Goal: Transaction & Acquisition: Purchase product/service

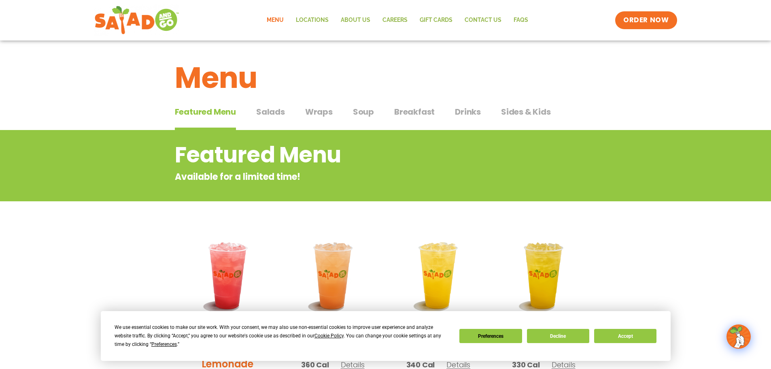
click at [287, 111] on div "Featured Menu Featured Menu Salads Salads Wraps Wraps Soup Soup Breakfast Break…" at bounding box center [386, 117] width 422 height 28
click at [273, 110] on span "Salads" at bounding box center [270, 112] width 29 height 12
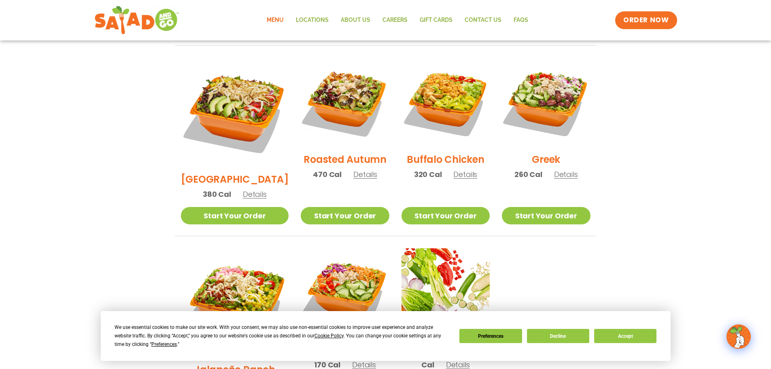
scroll to position [405, 0]
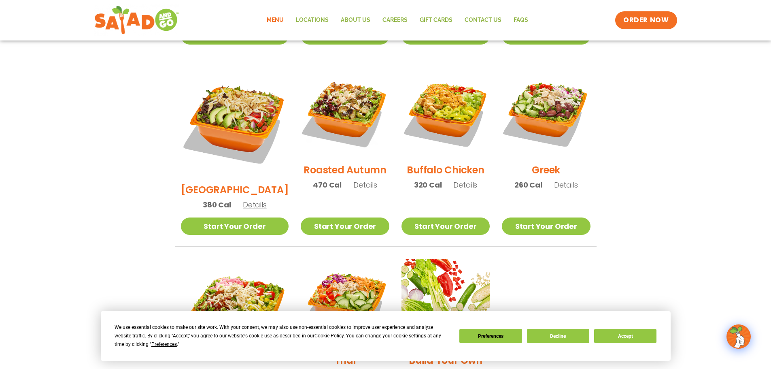
drag, startPoint x: 357, startPoint y: 177, endPoint x: 349, endPoint y: 177, distance: 7.7
click at [357, 180] on span "Details" at bounding box center [365, 185] width 24 height 10
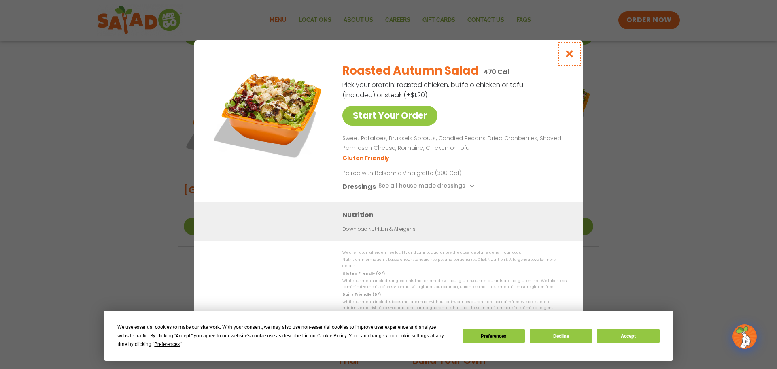
click at [572, 58] on icon "Close modal" at bounding box center [570, 53] width 10 height 9
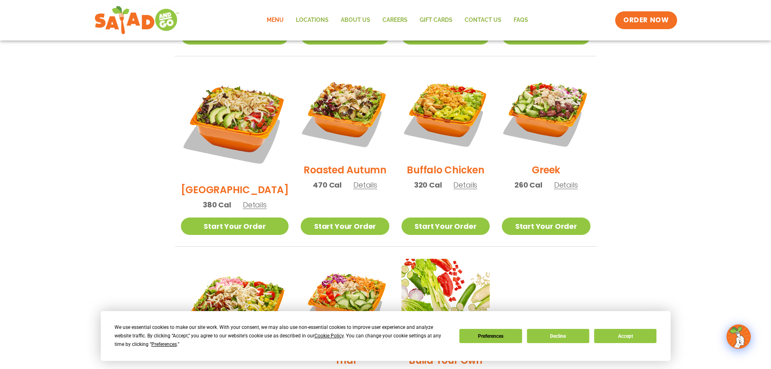
click at [452, 181] on div "Buffalo Chicken 320 Cal Details" at bounding box center [446, 132] width 88 height 129
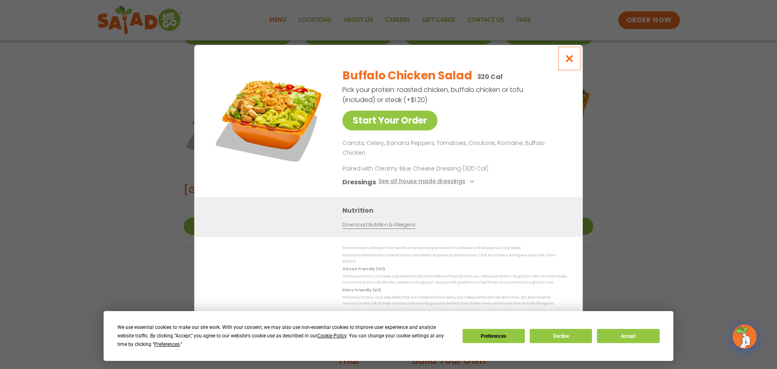
click at [569, 61] on button "Close modal" at bounding box center [570, 58] width 26 height 27
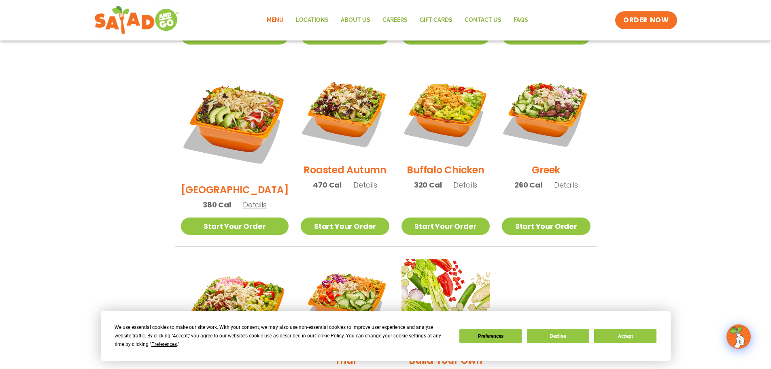
click at [362, 180] on span "Details" at bounding box center [365, 185] width 24 height 10
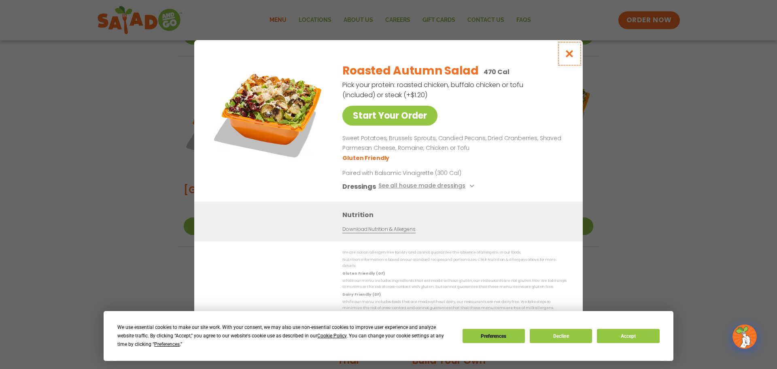
click at [566, 53] on icon "Close modal" at bounding box center [570, 53] width 10 height 9
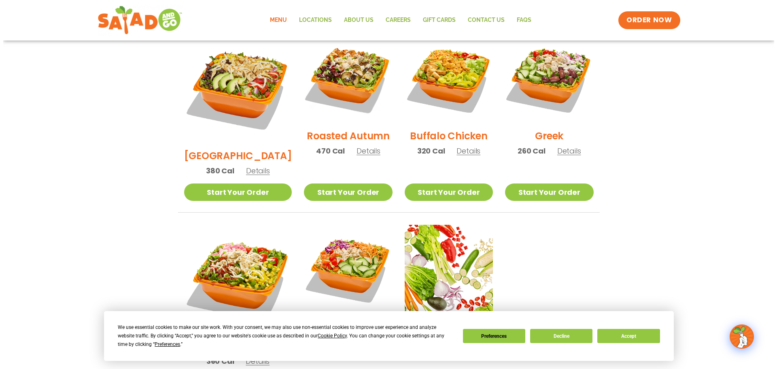
scroll to position [486, 0]
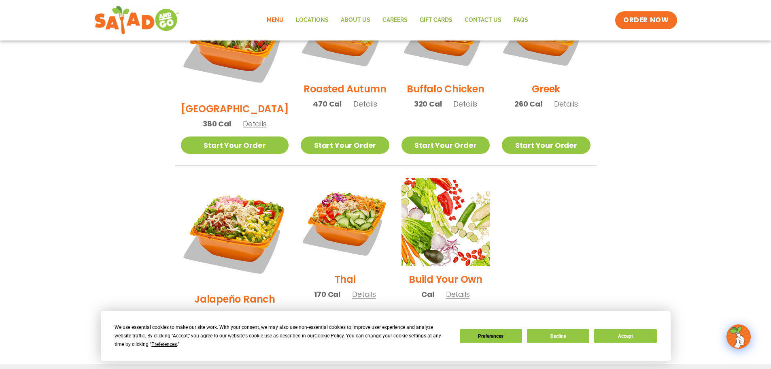
click at [243, 309] on span "Details" at bounding box center [255, 314] width 24 height 10
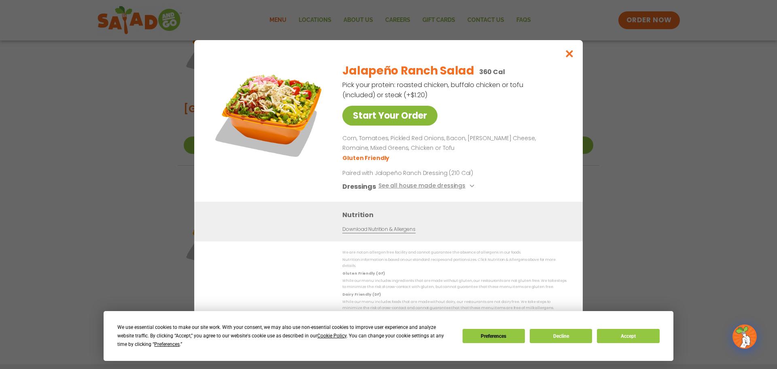
click at [409, 114] on link "Start Your Order" at bounding box center [390, 116] width 95 height 20
